Goal: Task Accomplishment & Management: Complete application form

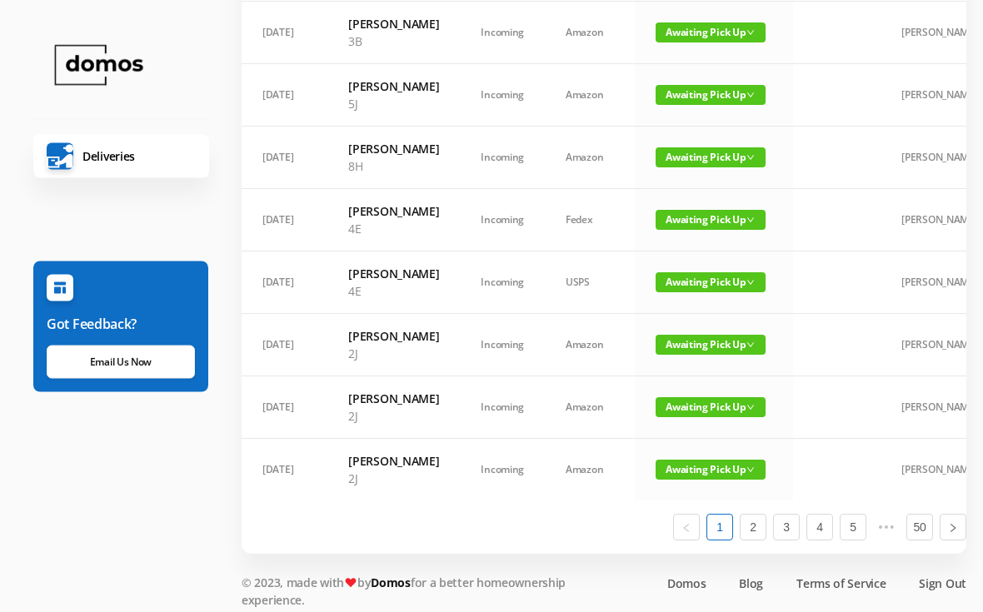
scroll to position [937, 0]
click at [710, 167] on span "Awaiting Pick Up" at bounding box center [710, 157] width 110 height 20
click at [694, 440] on link "Picked Up" at bounding box center [700, 434] width 108 height 27
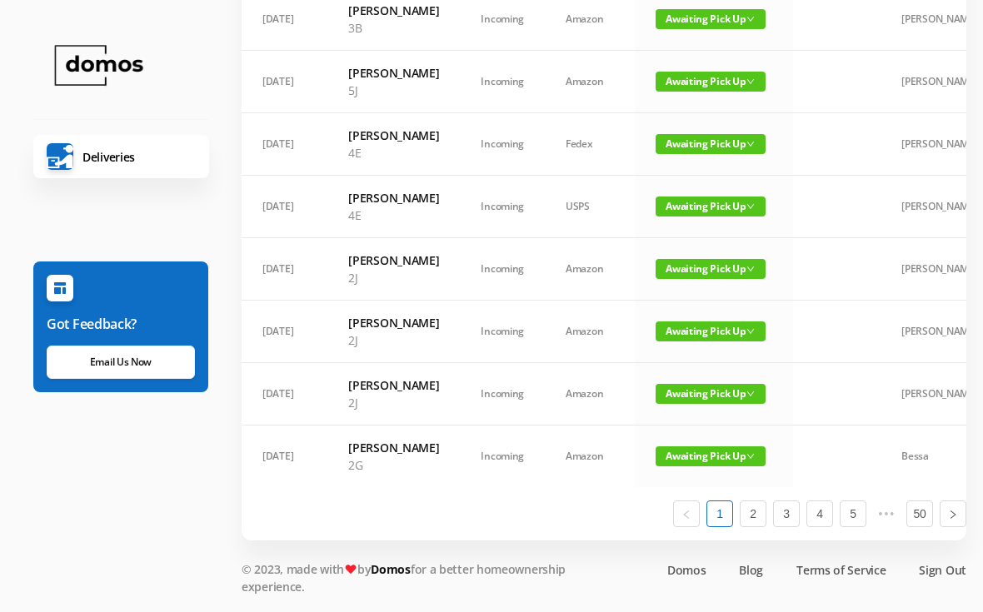
scroll to position [1217, 0]
click at [759, 526] on link "2" at bounding box center [752, 513] width 25 height 25
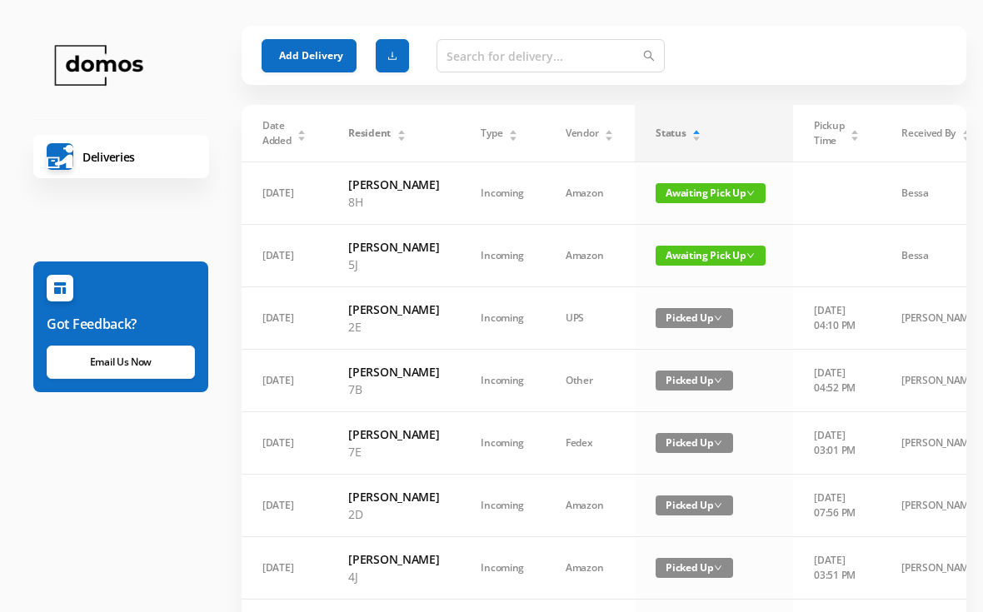
scroll to position [0, 0]
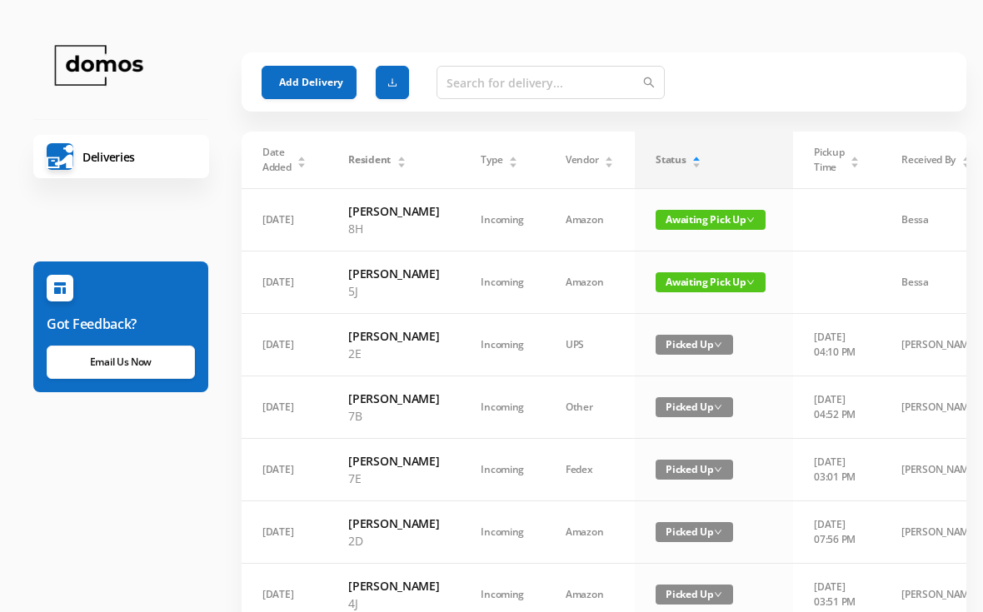
click at [315, 79] on button "Add Delivery" at bounding box center [308, 82] width 95 height 33
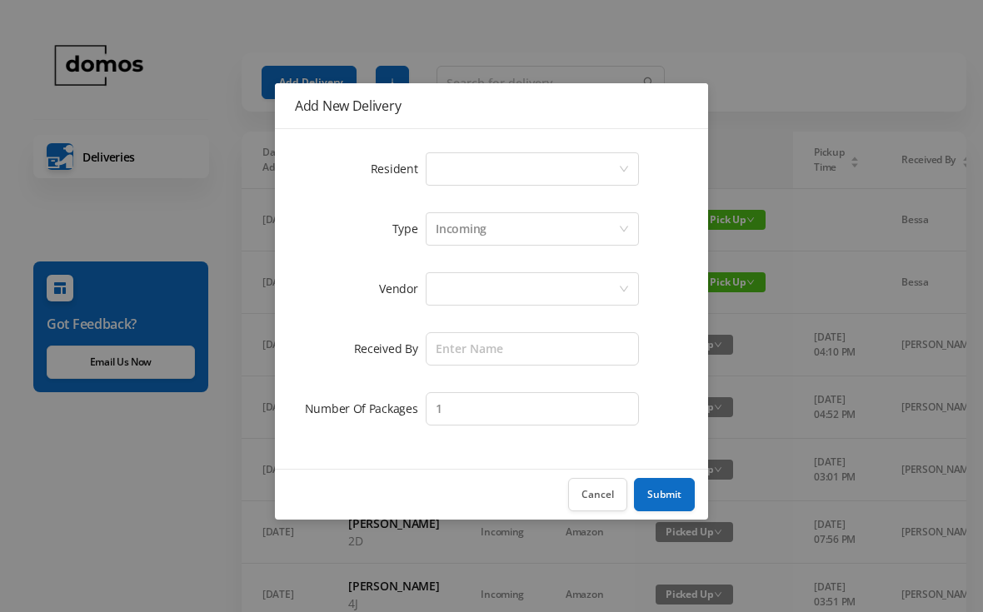
click at [493, 167] on div "Select a person" at bounding box center [527, 169] width 182 height 32
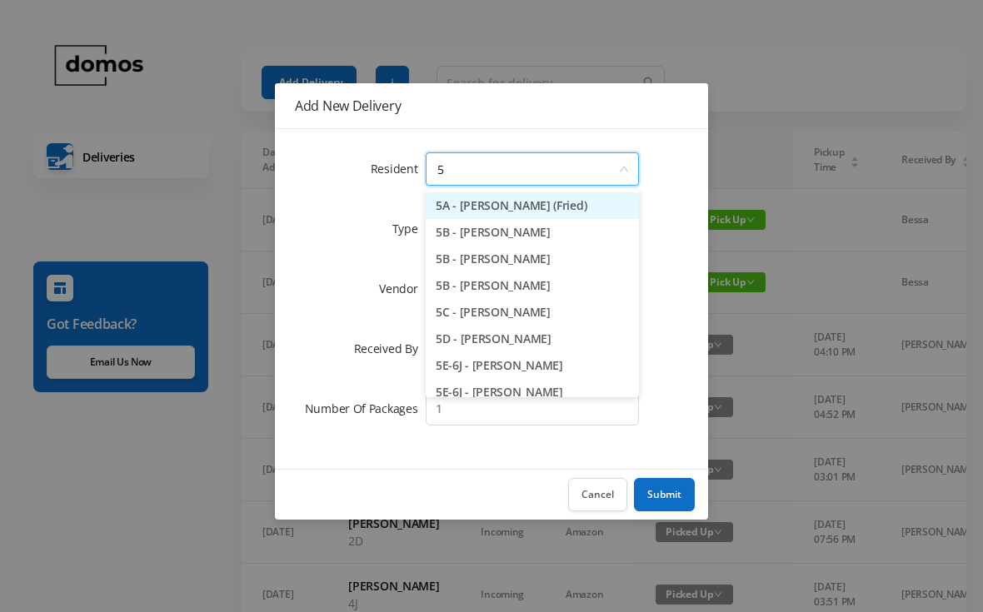
type input "5g"
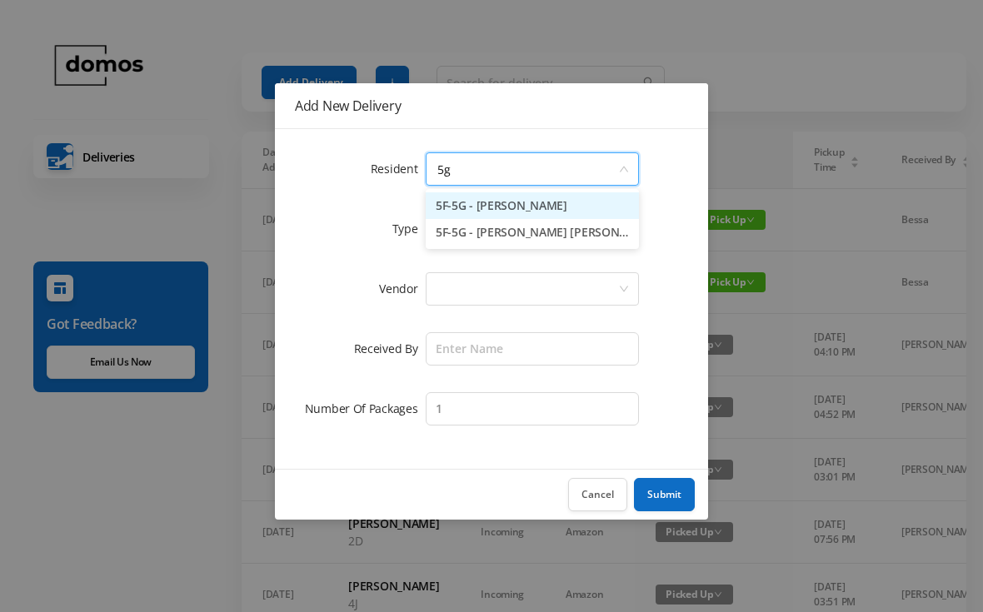
click at [507, 200] on li "5F-5G - [PERSON_NAME]" at bounding box center [532, 205] width 213 height 27
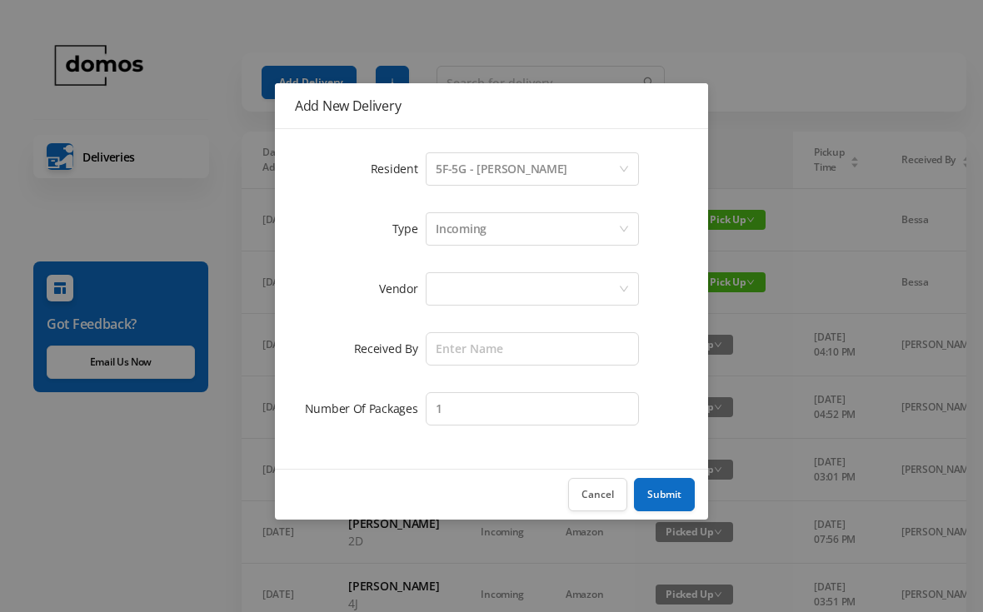
click at [518, 289] on div at bounding box center [527, 289] width 182 height 32
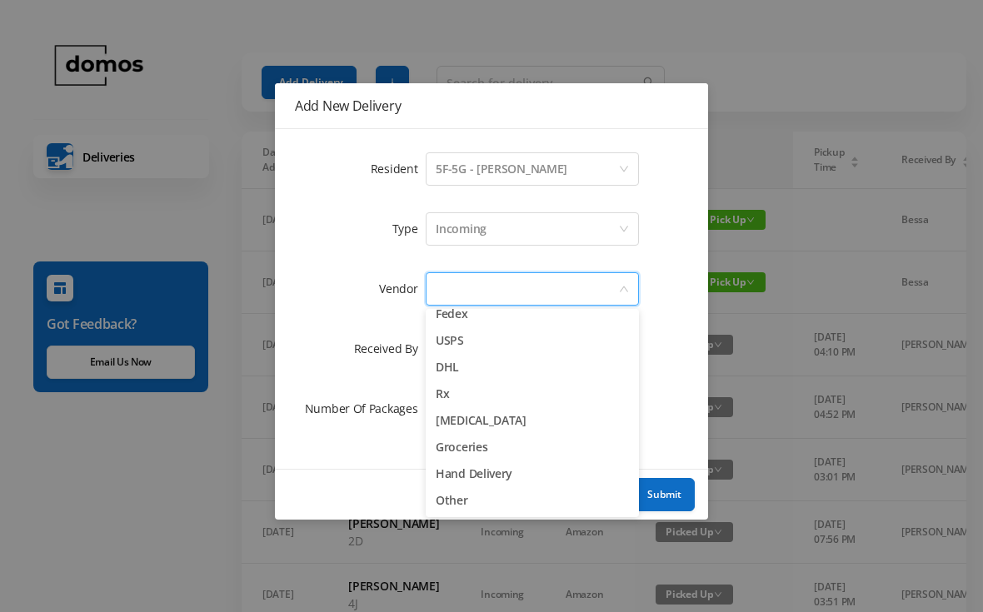
scroll to position [65, 0]
click at [505, 479] on li "Hand Delivery" at bounding box center [532, 473] width 213 height 27
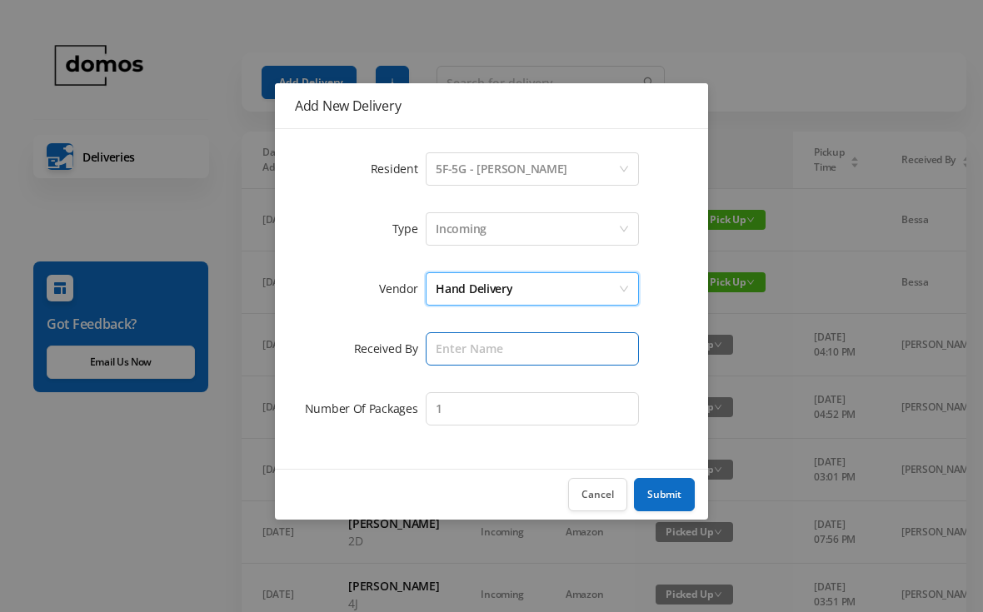
click at [526, 344] on input "text" at bounding box center [532, 348] width 213 height 33
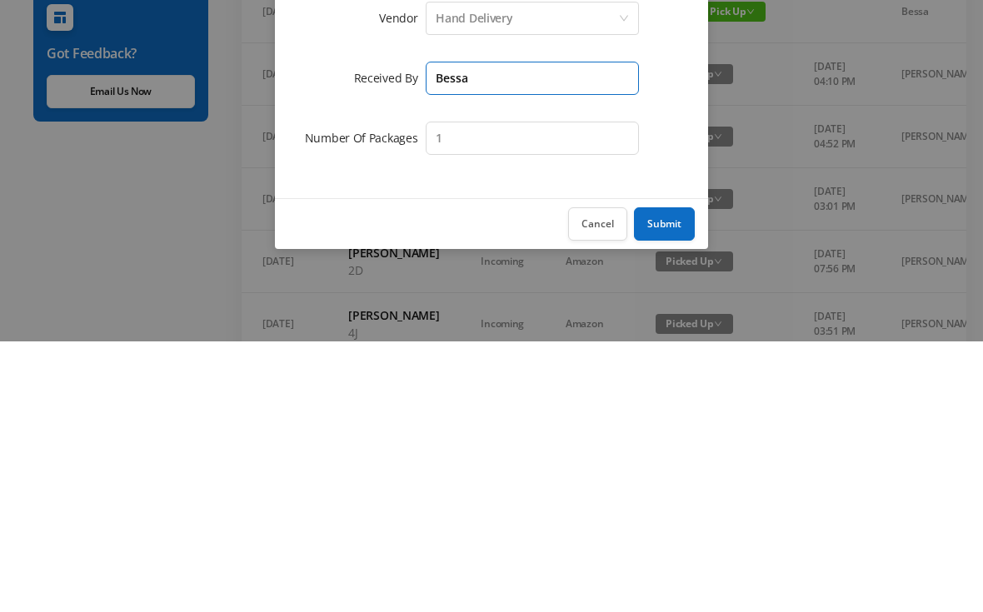
type input "Bessa"
click at [677, 478] on button "Submit" at bounding box center [664, 494] width 61 height 33
